Goal: Information Seeking & Learning: Compare options

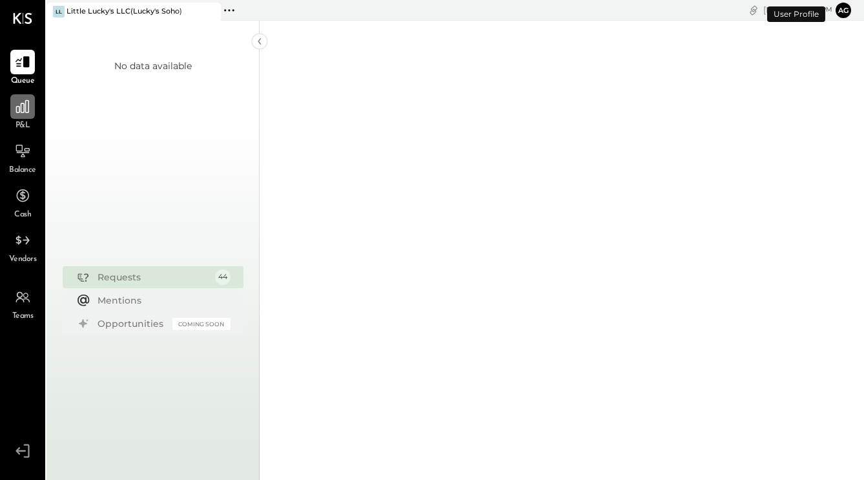
click at [25, 113] on icon at bounding box center [22, 106] width 17 height 17
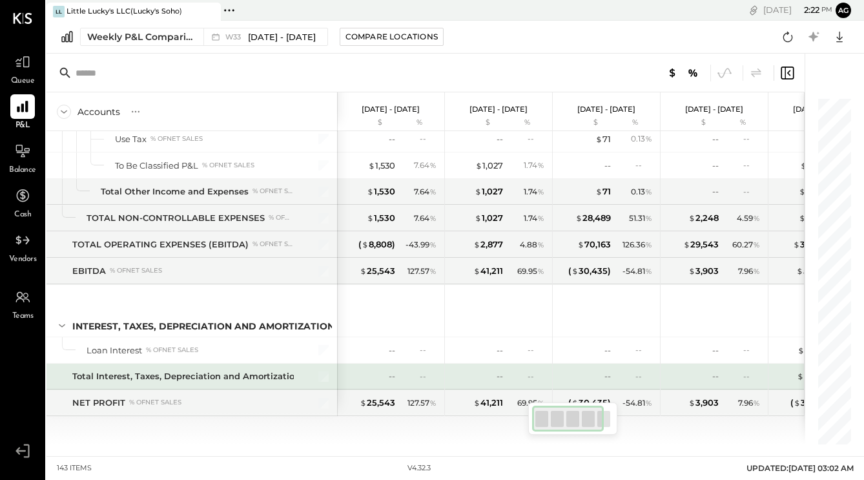
scroll to position [3183, 0]
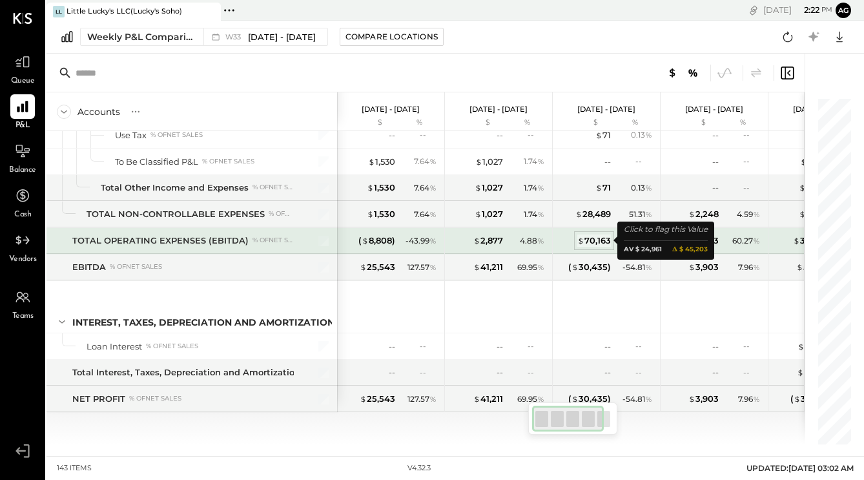
click at [595, 238] on div "$ 70,163" at bounding box center [594, 240] width 34 height 12
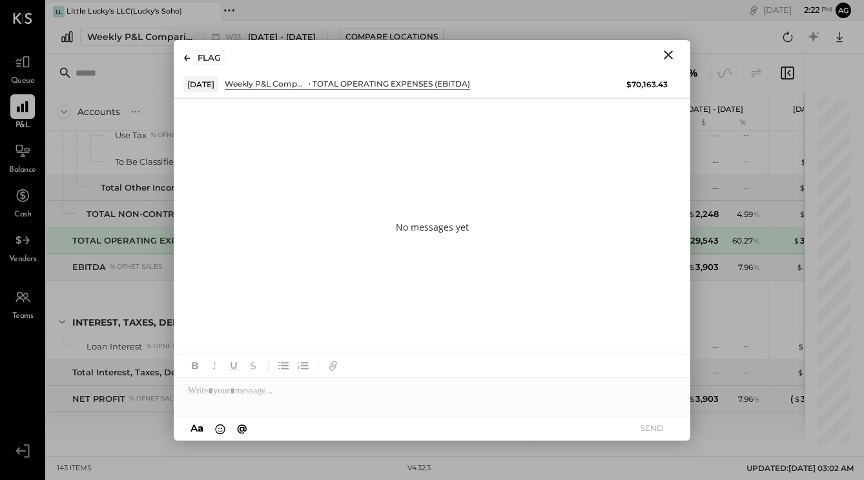
click at [672, 47] on icon "Close" at bounding box center [668, 54] width 15 height 15
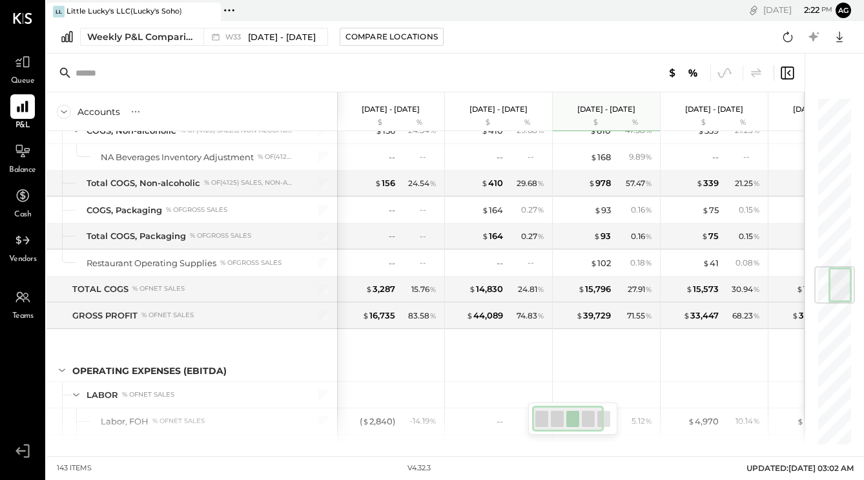
scroll to position [1095, 0]
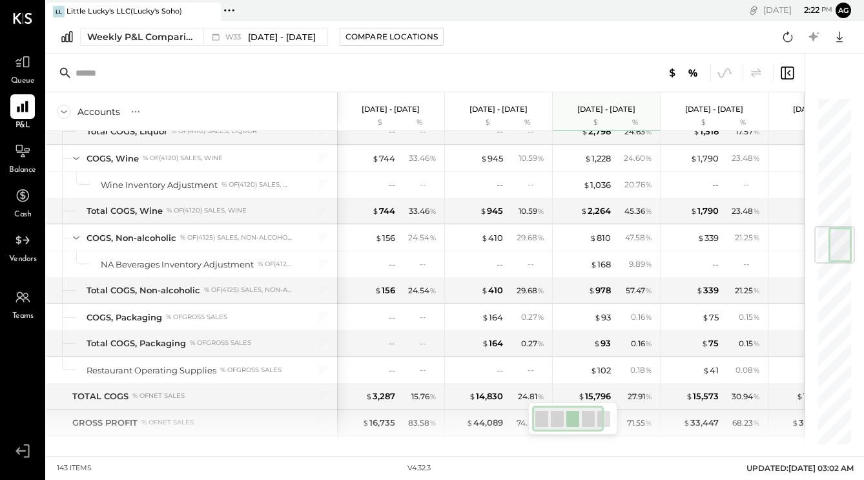
click at [231, 3] on icon at bounding box center [229, 10] width 17 height 17
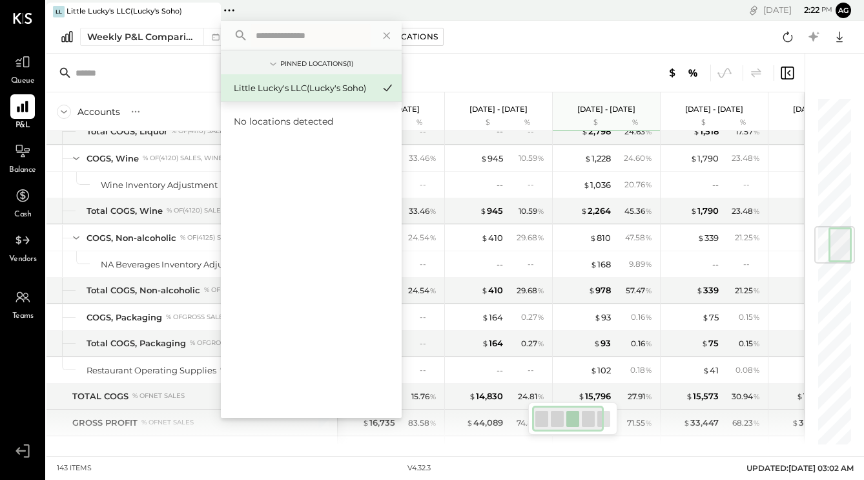
click at [187, 55] on div at bounding box center [425, 73] width 758 height 39
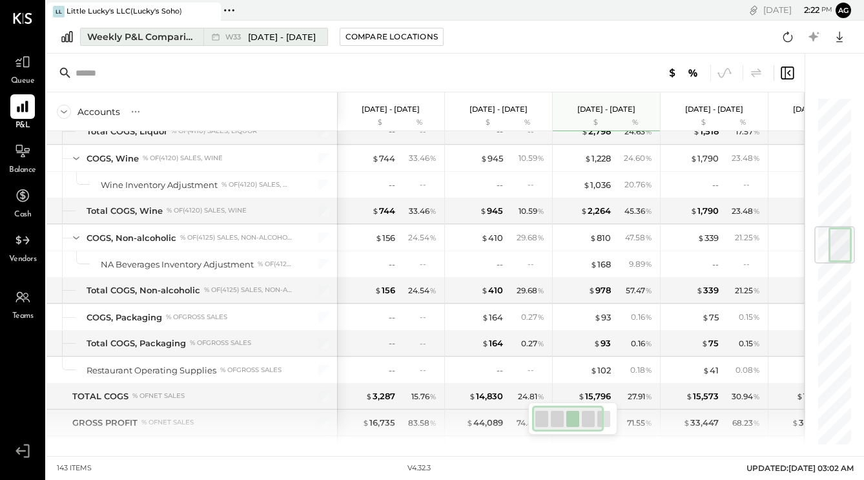
click at [164, 40] on div "Weekly P&L Comparison" at bounding box center [141, 36] width 108 height 13
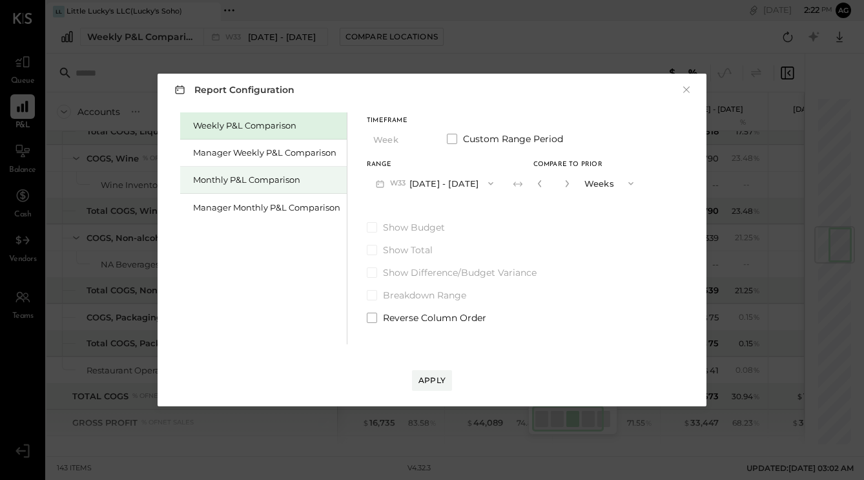
click at [263, 174] on div "Monthly P&L Comparison" at bounding box center [266, 180] width 147 height 12
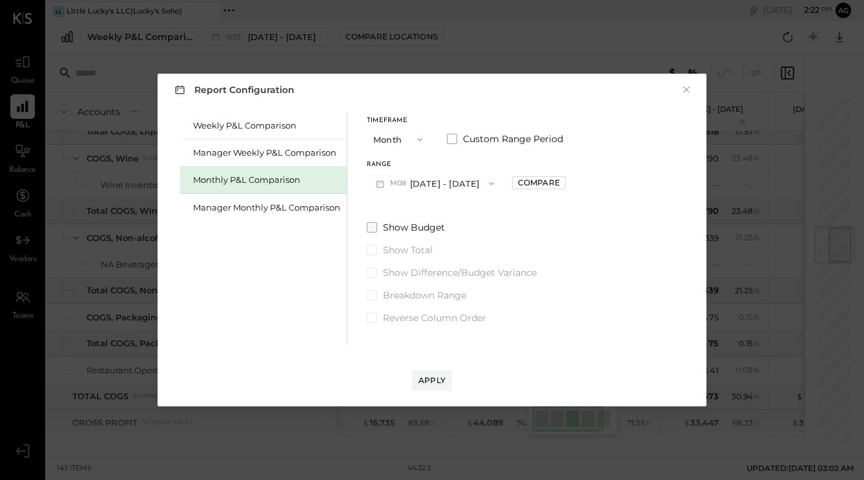
click at [367, 227] on span at bounding box center [372, 227] width 10 height 10
click at [542, 181] on div "Compare" at bounding box center [539, 182] width 42 height 11
click at [433, 183] on button "M08 [DATE] - [DATE]" at bounding box center [435, 183] width 136 height 24
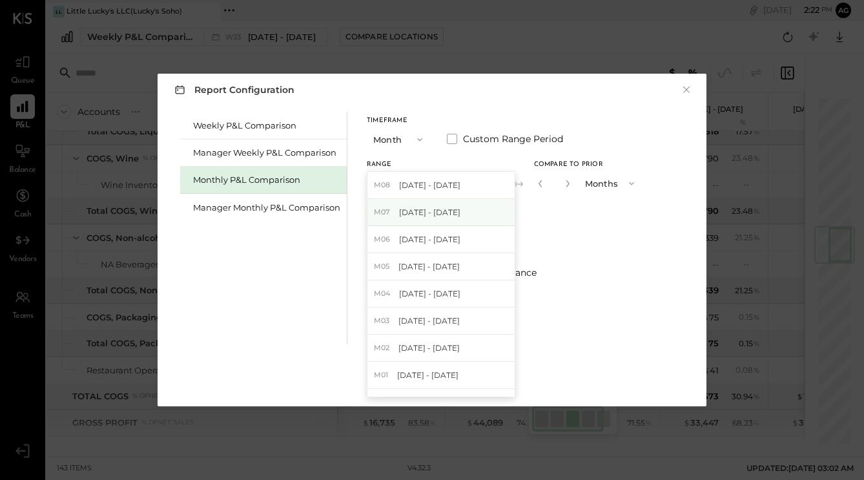
click at [442, 216] on span "[DATE] - [DATE]" at bounding box center [429, 212] width 61 height 11
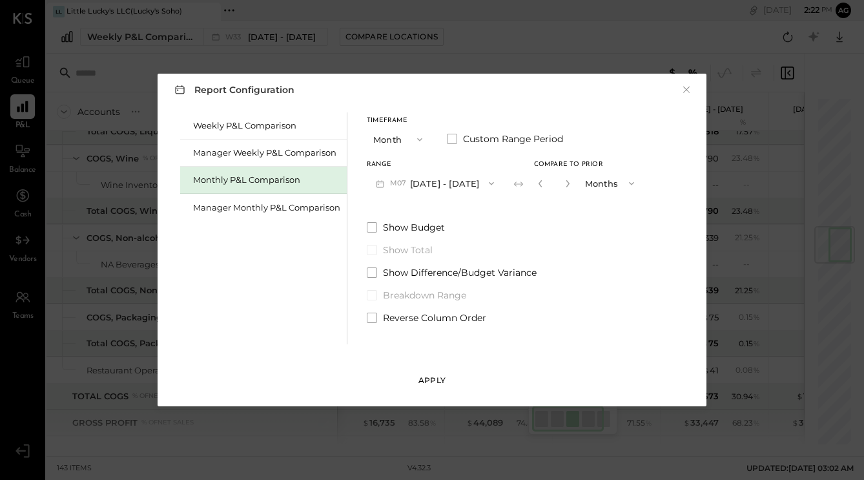
click at [439, 378] on div "Apply" at bounding box center [431, 380] width 27 height 11
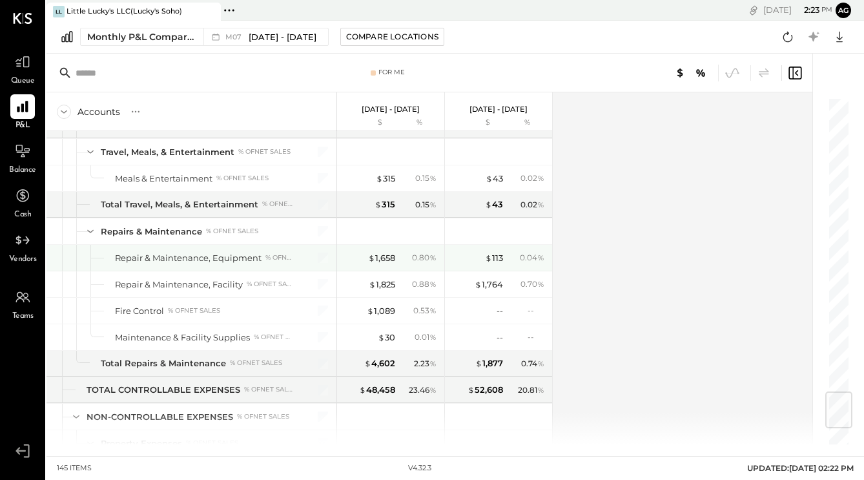
scroll to position [2478, 0]
click at [380, 256] on div "$ 1,658" at bounding box center [381, 259] width 27 height 12
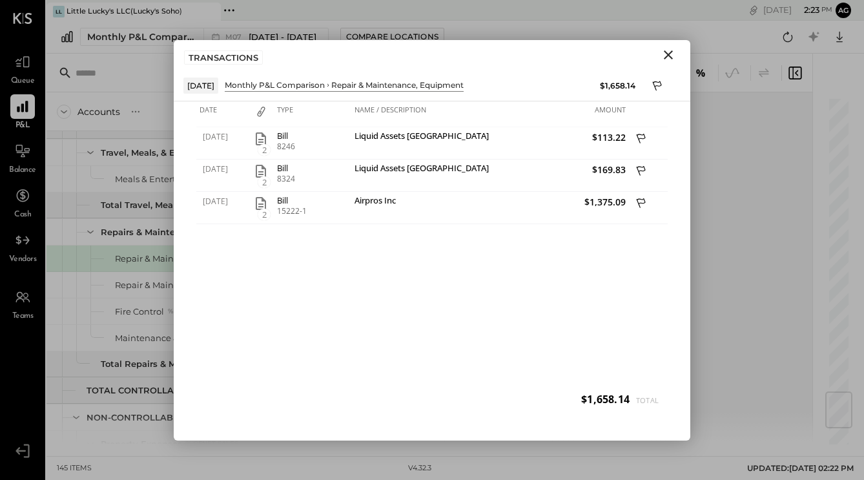
click at [676, 45] on div "TRANSACTIONS" at bounding box center [432, 55] width 517 height 30
click at [681, 34] on div "Monthly P&L Comparison M07 [DATE] - [DATE] Compare Locations Google Sheets Excel" at bounding box center [455, 37] width 818 height 33
click at [672, 54] on icon "Close" at bounding box center [668, 54] width 15 height 15
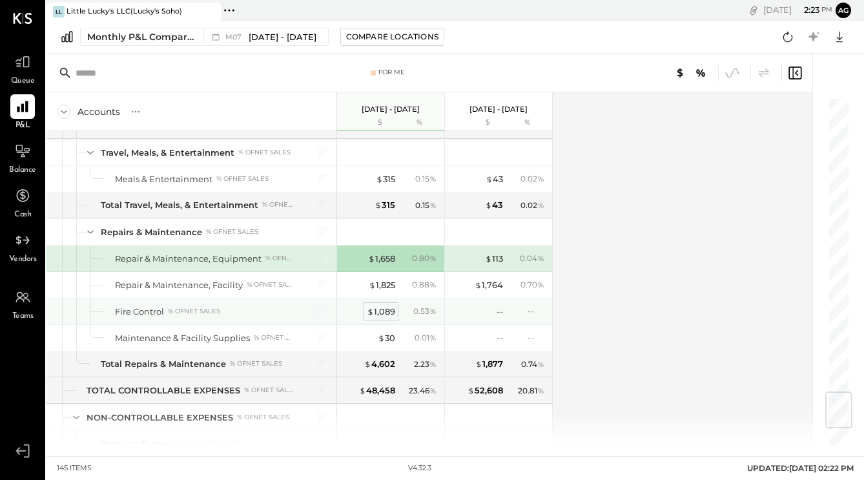
click at [388, 307] on div "$ 1,089" at bounding box center [381, 311] width 28 height 12
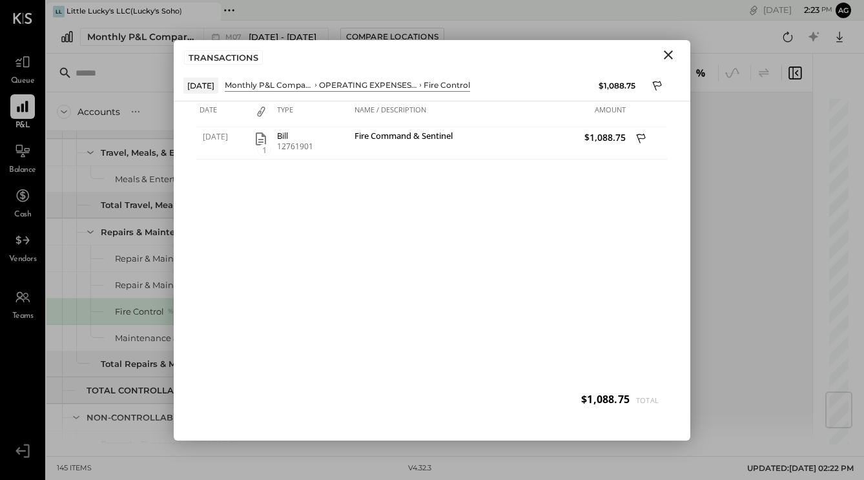
click at [665, 56] on icon "Close" at bounding box center [668, 54] width 15 height 15
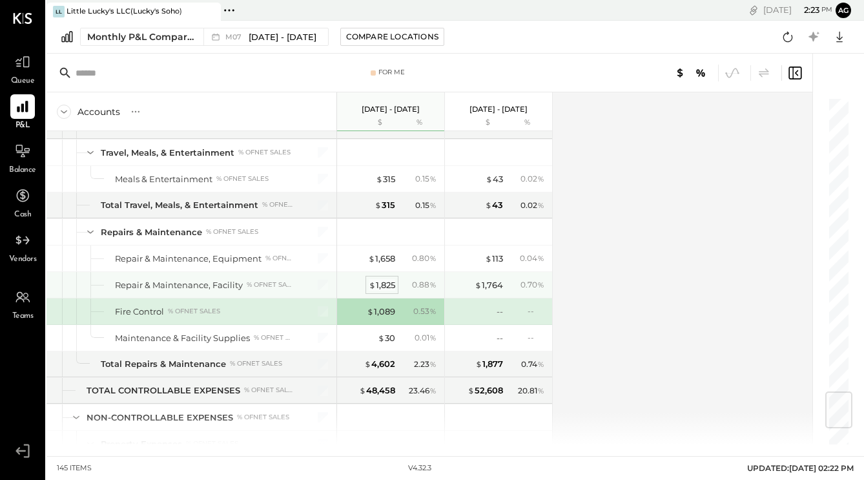
click at [387, 283] on div "$ 1,825" at bounding box center [382, 285] width 26 height 12
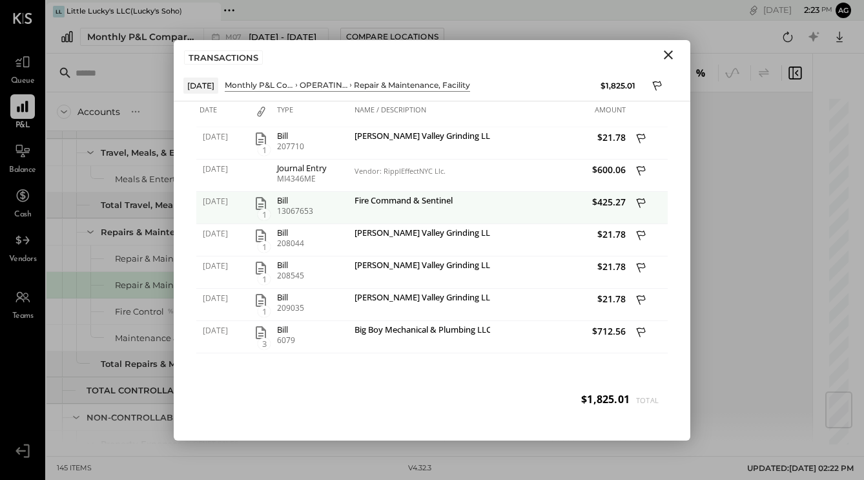
click at [260, 203] on icon "button" at bounding box center [261, 203] width 10 height 13
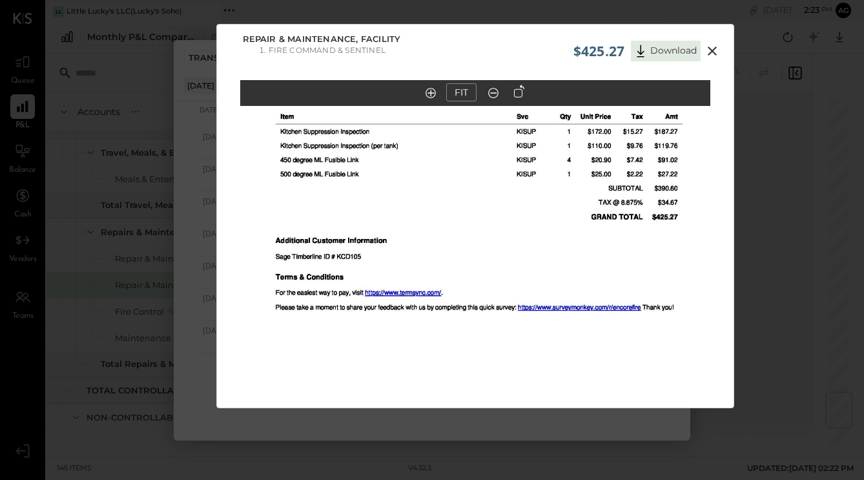
click at [714, 48] on icon at bounding box center [712, 50] width 9 height 9
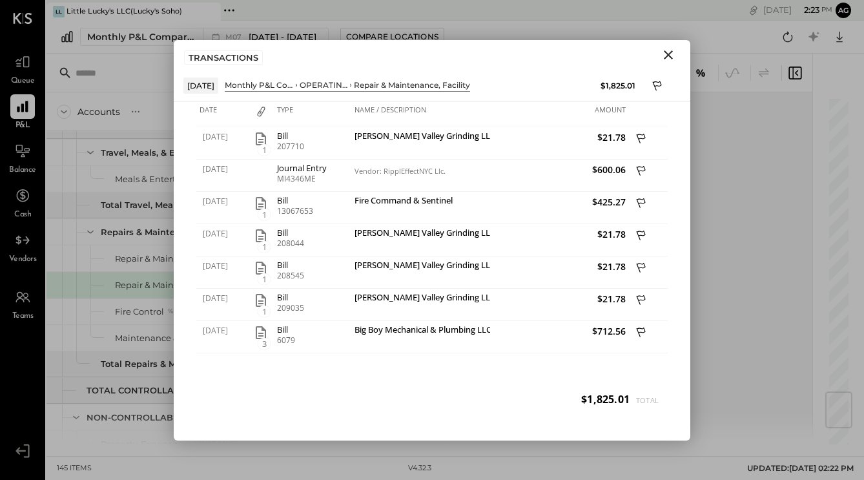
click at [672, 65] on div "TRANSACTIONS" at bounding box center [432, 55] width 517 height 30
click at [668, 54] on icon "Close" at bounding box center [668, 54] width 9 height 9
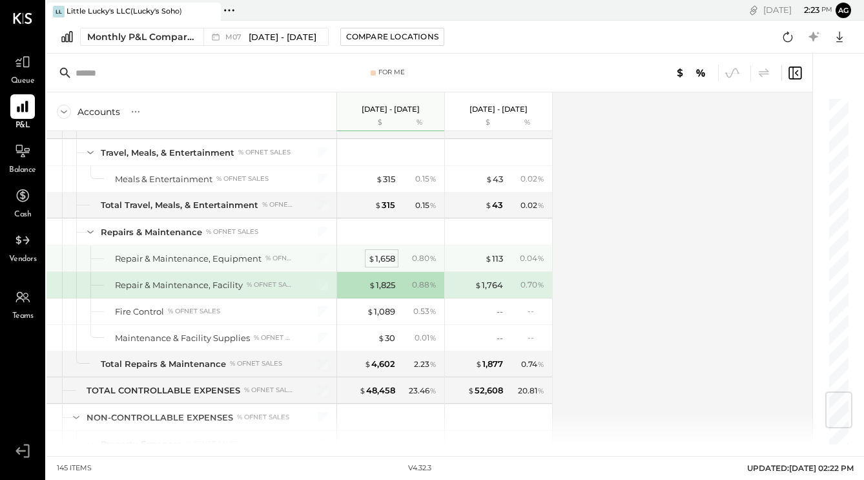
click at [386, 260] on div "$ 1,658" at bounding box center [381, 259] width 27 height 12
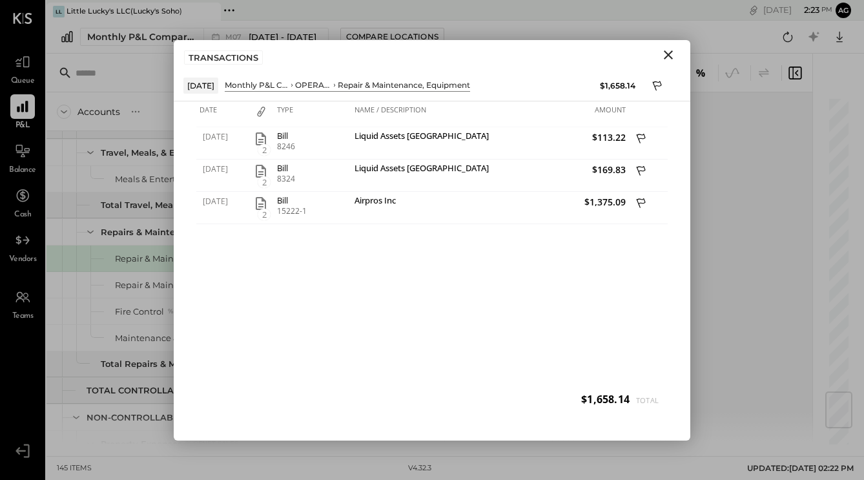
click at [670, 54] on icon "Close" at bounding box center [668, 54] width 15 height 15
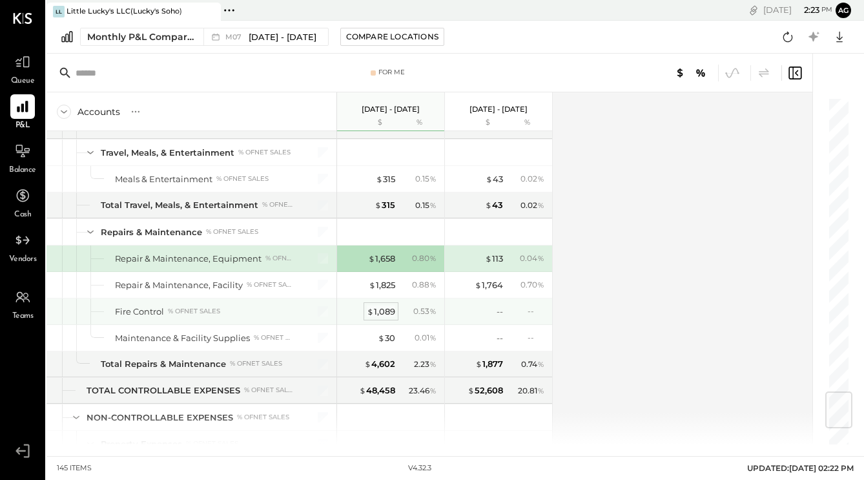
click at [380, 305] on div "$ 1,089" at bounding box center [381, 311] width 28 height 12
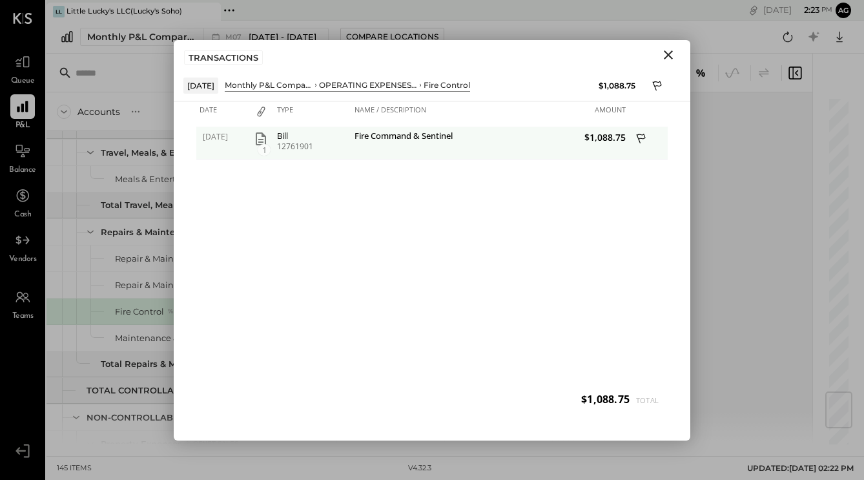
click at [266, 138] on icon "button" at bounding box center [260, 138] width 15 height 15
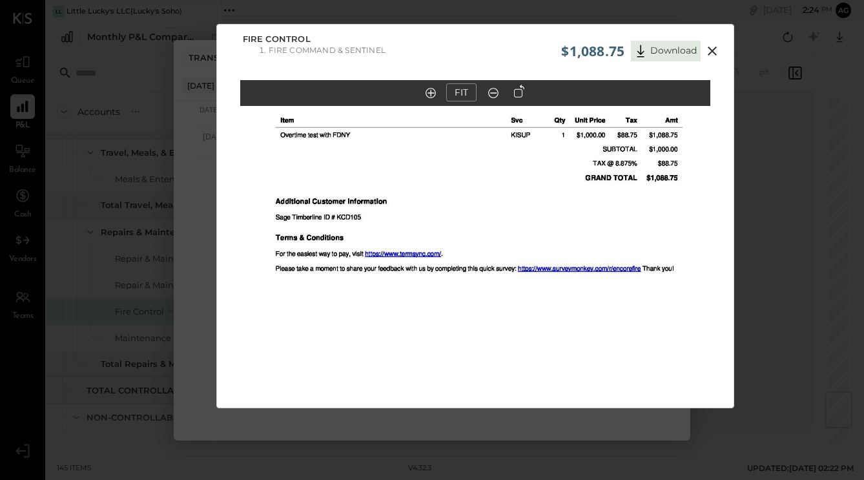
click at [710, 50] on icon at bounding box center [712, 50] width 9 height 9
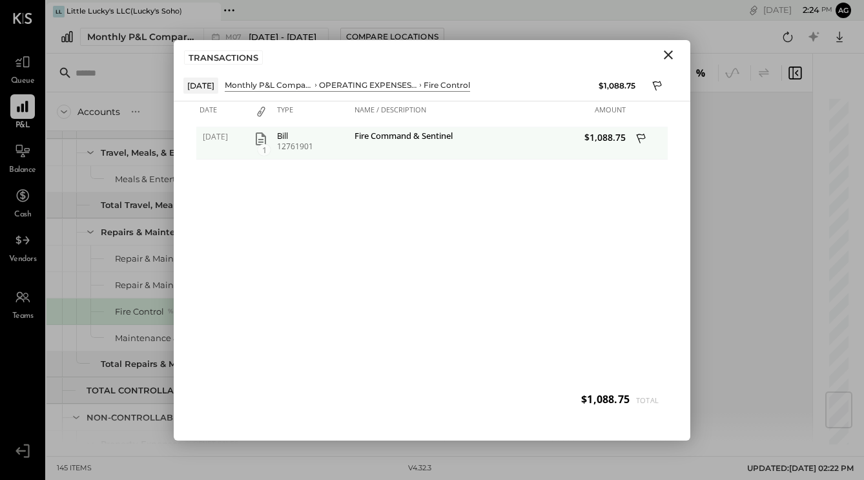
click at [639, 141] on icon at bounding box center [641, 138] width 9 height 10
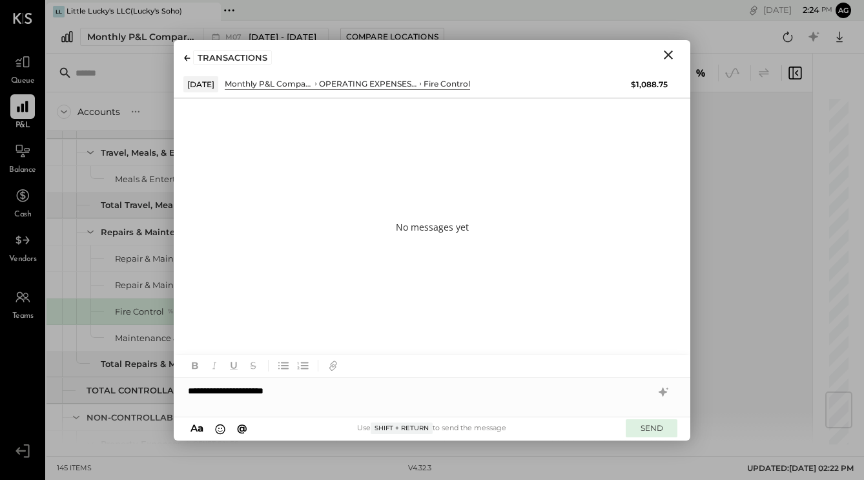
click at [654, 429] on button "SEND" at bounding box center [652, 427] width 52 height 17
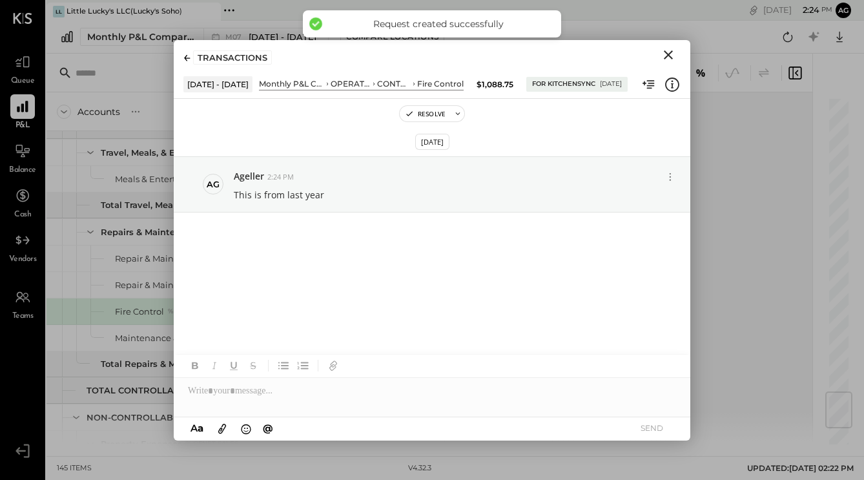
click at [667, 57] on icon "Close" at bounding box center [668, 54] width 15 height 15
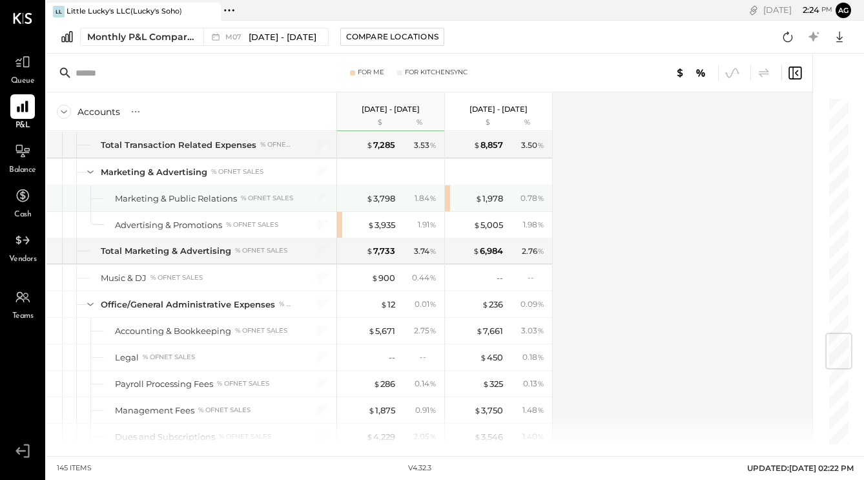
scroll to position [1980, 0]
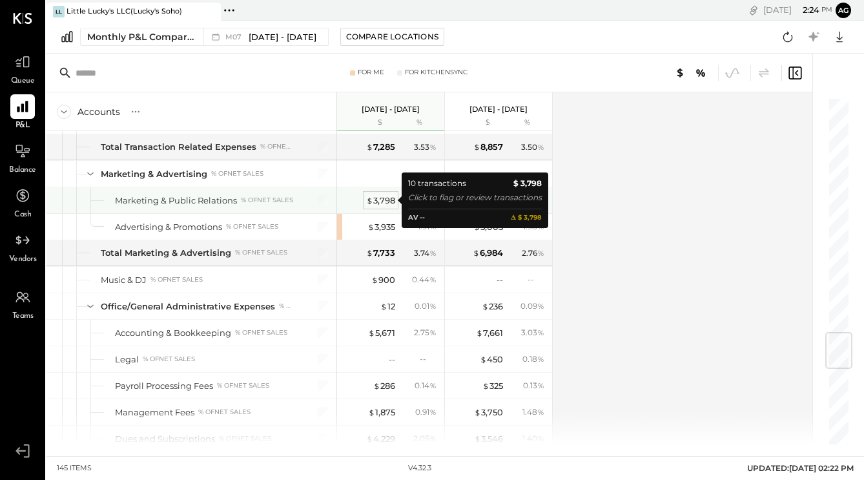
click at [382, 200] on div "$ 3,798" at bounding box center [380, 200] width 29 height 12
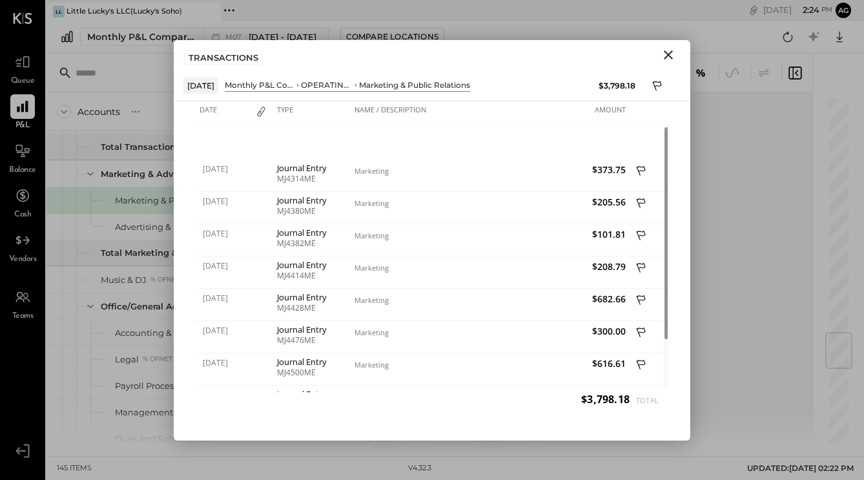
click at [665, 54] on icon "Close" at bounding box center [668, 54] width 15 height 15
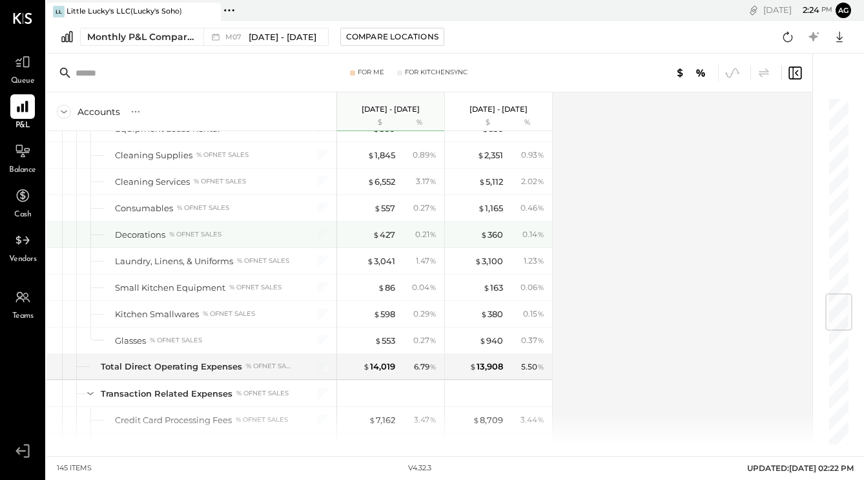
scroll to position [1647, 0]
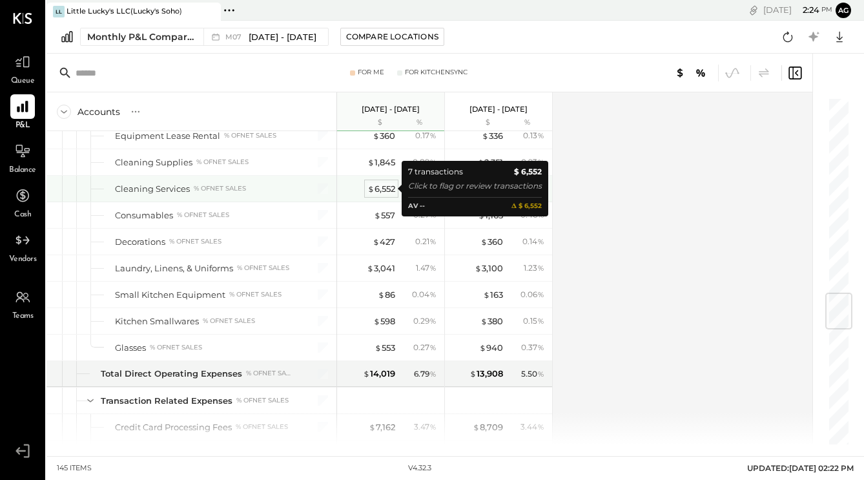
click at [381, 187] on div "$ 6,552" at bounding box center [381, 189] width 28 height 12
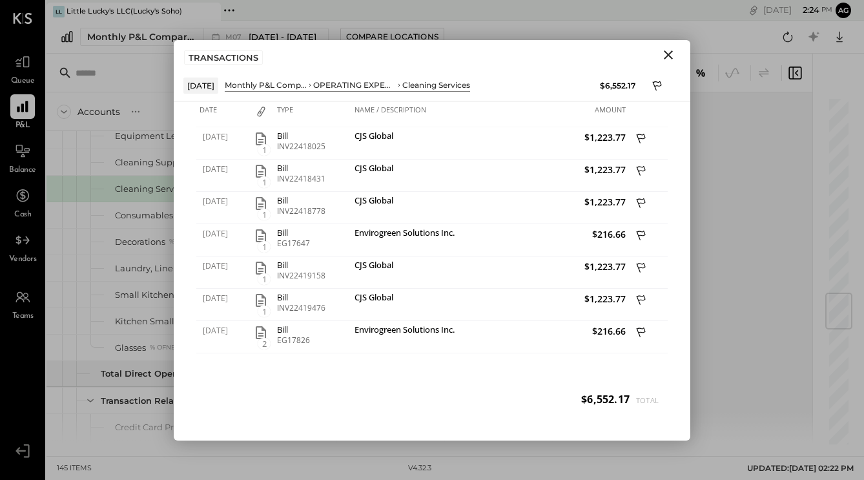
click at [679, 54] on button "Close" at bounding box center [668, 54] width 23 height 17
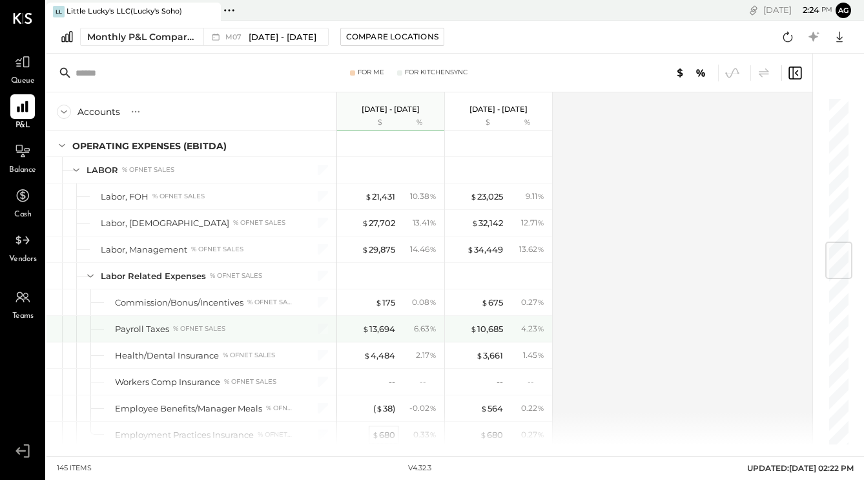
scroll to position [1213, 0]
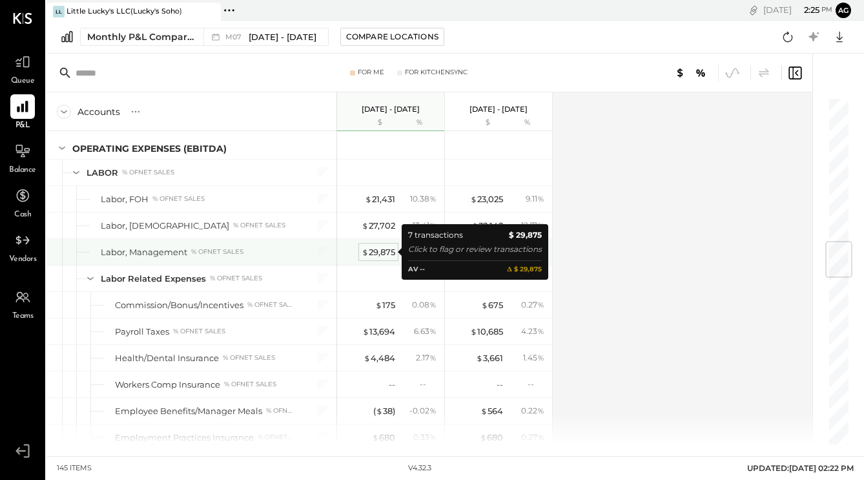
click at [387, 249] on div "$ 29,875" at bounding box center [379, 252] width 34 height 12
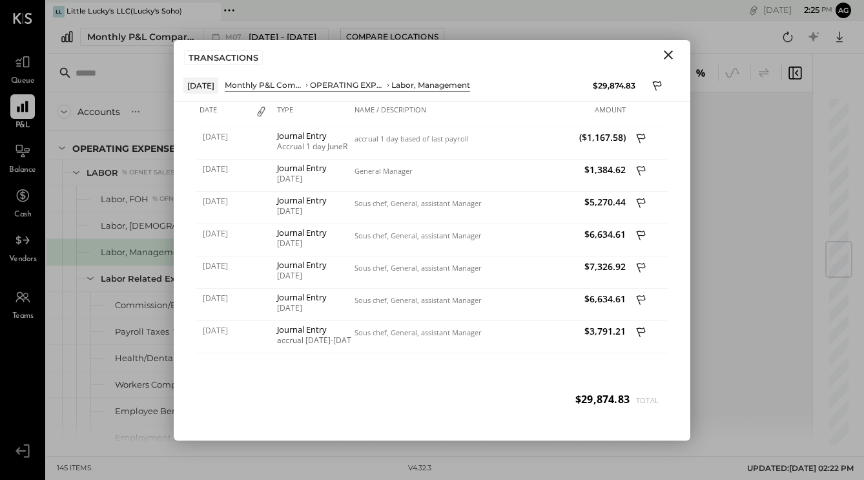
click at [671, 50] on icon "Close" at bounding box center [668, 54] width 15 height 15
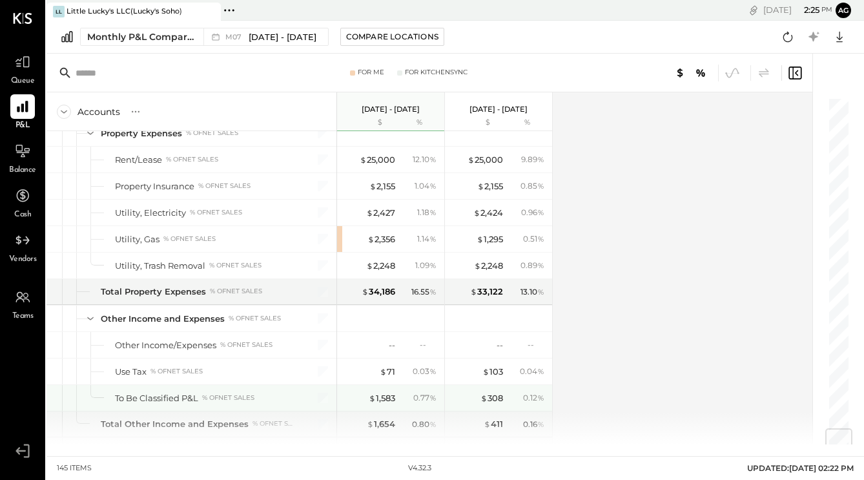
scroll to position [2787, 0]
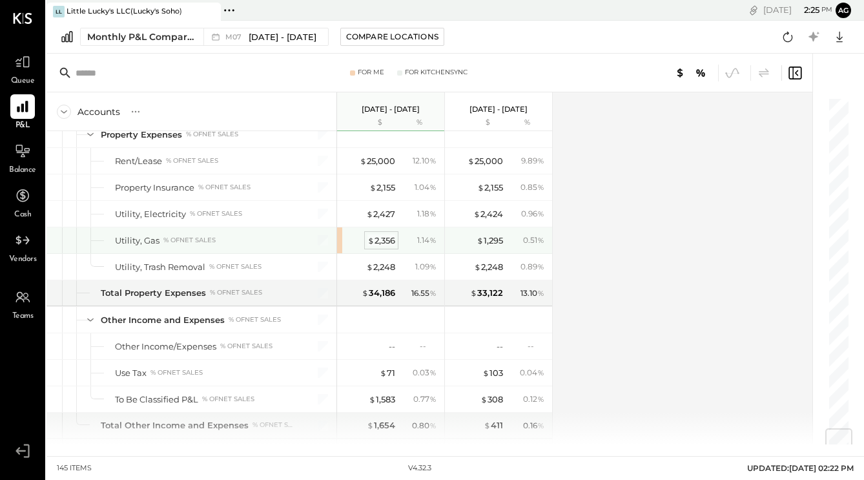
click at [381, 244] on div "$ 2,356" at bounding box center [381, 240] width 28 height 12
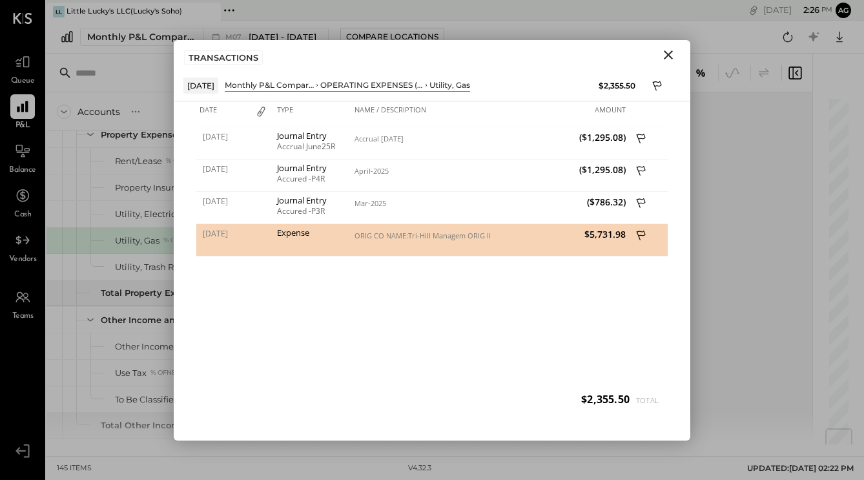
click at [668, 65] on div "TRANSACTIONS" at bounding box center [432, 55] width 517 height 30
click at [663, 55] on icon "Close" at bounding box center [668, 54] width 15 height 15
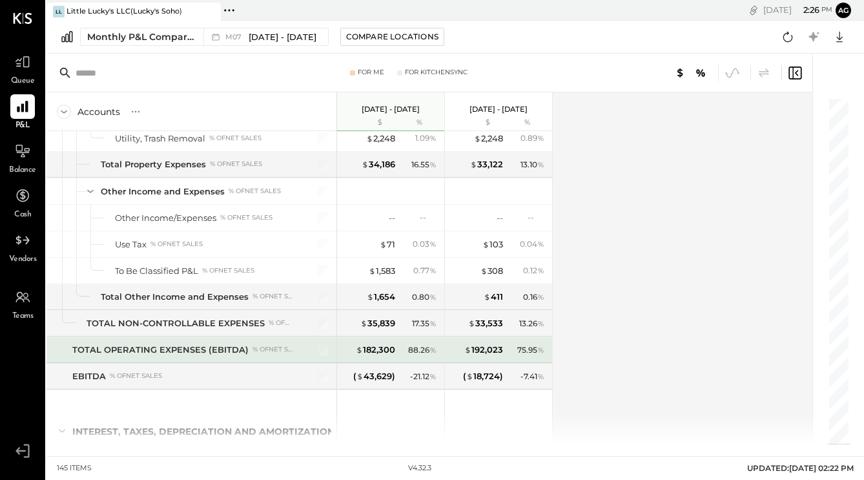
scroll to position [2927, 0]
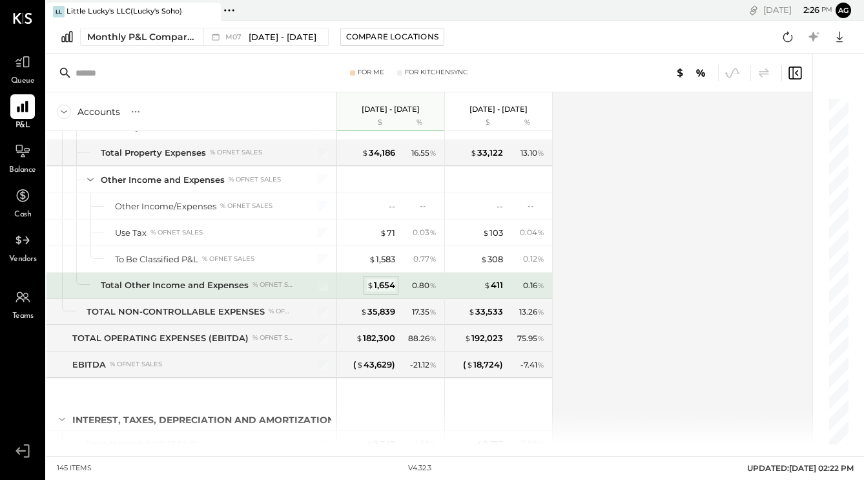
click at [384, 286] on div "$ 1,654" at bounding box center [381, 285] width 28 height 12
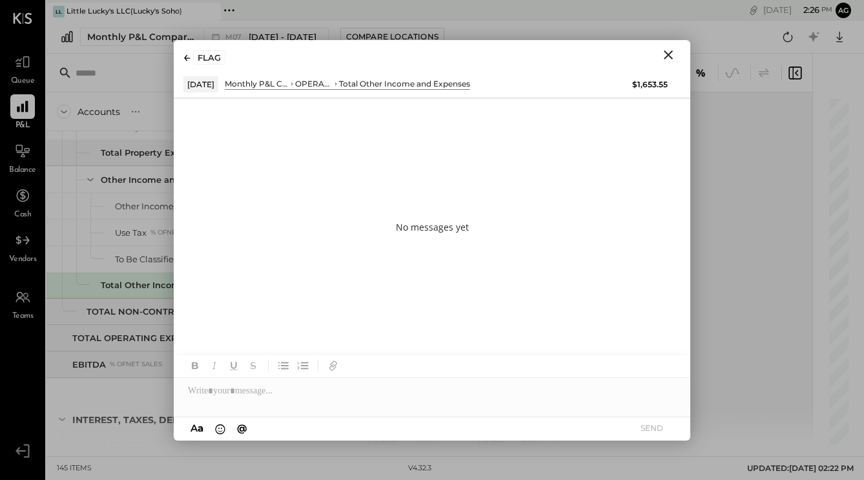
click at [668, 55] on icon "Close" at bounding box center [668, 54] width 9 height 9
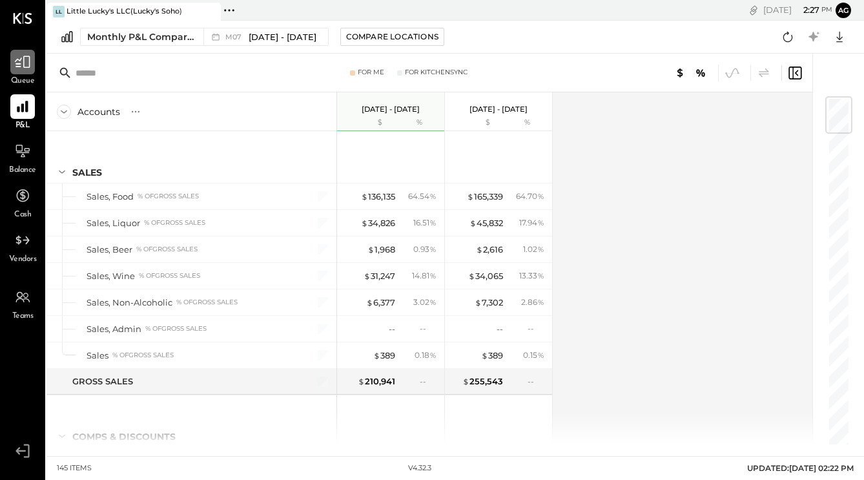
click at [29, 74] on div at bounding box center [22, 62] width 25 height 25
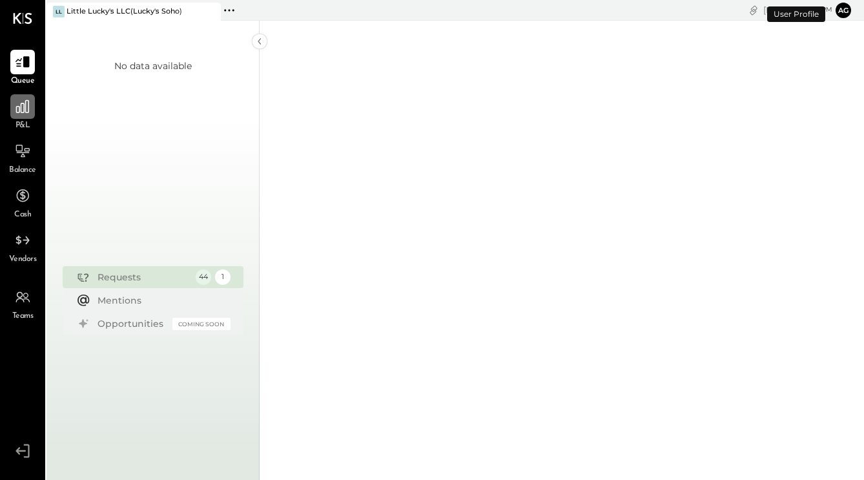
click at [18, 107] on icon at bounding box center [22, 106] width 17 height 17
